Goal: Communication & Community: Connect with others

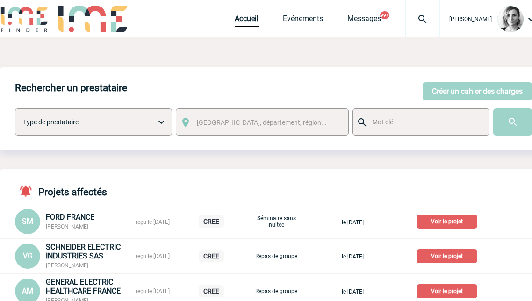
click at [426, 24] on img at bounding box center [423, 19] width 34 height 11
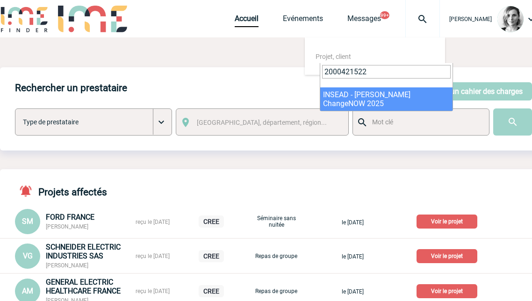
type input "2000421522"
select select "21023"
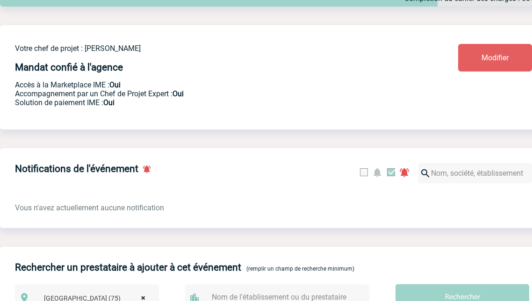
scroll to position [175, 0]
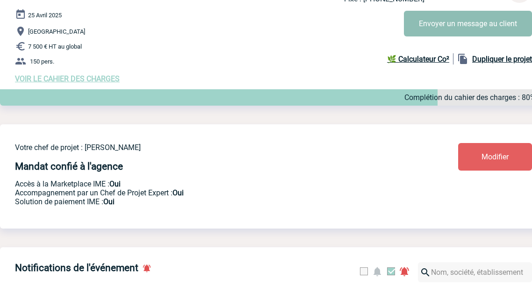
click at [439, 31] on button "Envoyer un message au client" at bounding box center [468, 24] width 128 height 26
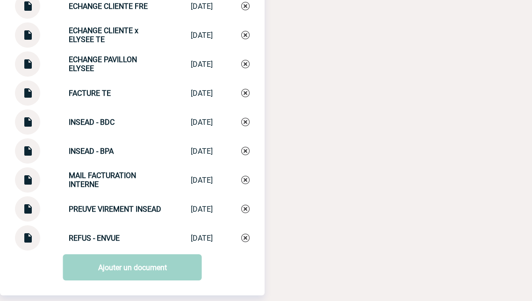
scroll to position [1227, 0]
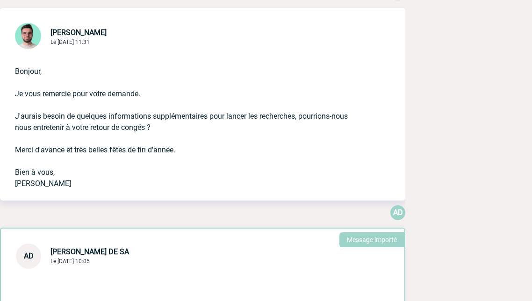
scroll to position [13314, 0]
